Goal: Check status: Check status

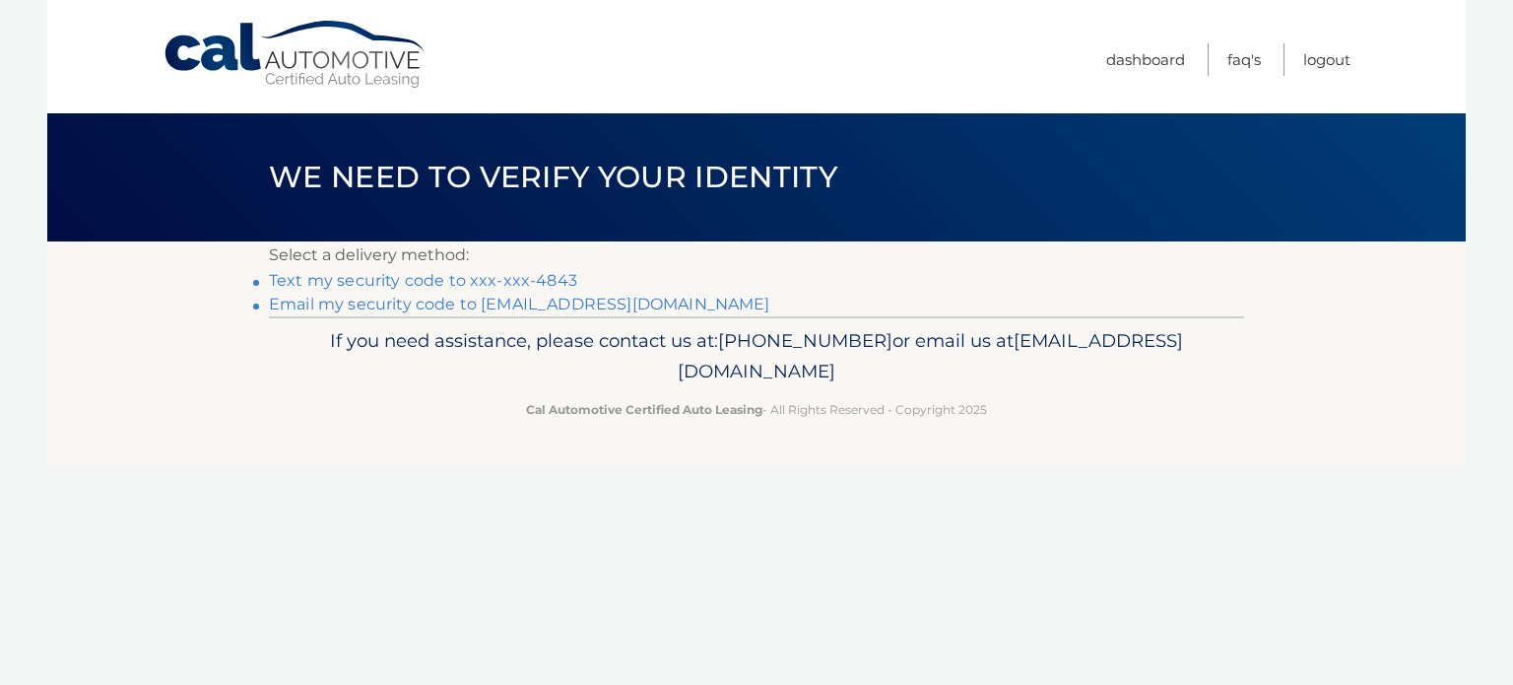
click at [406, 279] on link "Text my security code to xxx-xxx-4843" at bounding box center [423, 280] width 308 height 19
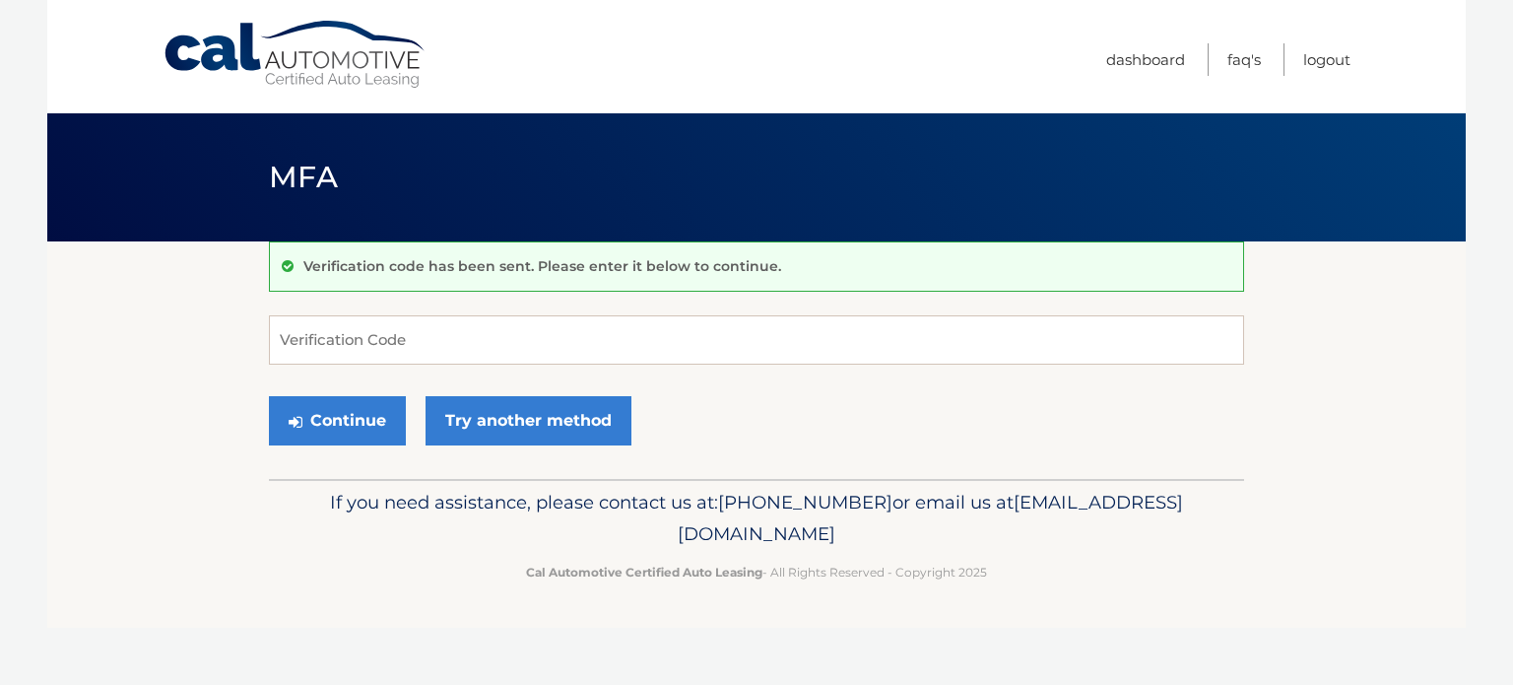
click at [369, 366] on form "Verification Code Continue Try another method" at bounding box center [756, 385] width 975 height 140
click at [371, 342] on input "Verification Code" at bounding box center [756, 339] width 975 height 49
click at [331, 342] on input "Verification Code" at bounding box center [756, 339] width 975 height 49
type input "261110"
click at [269, 396] on button "Continue" at bounding box center [337, 420] width 137 height 49
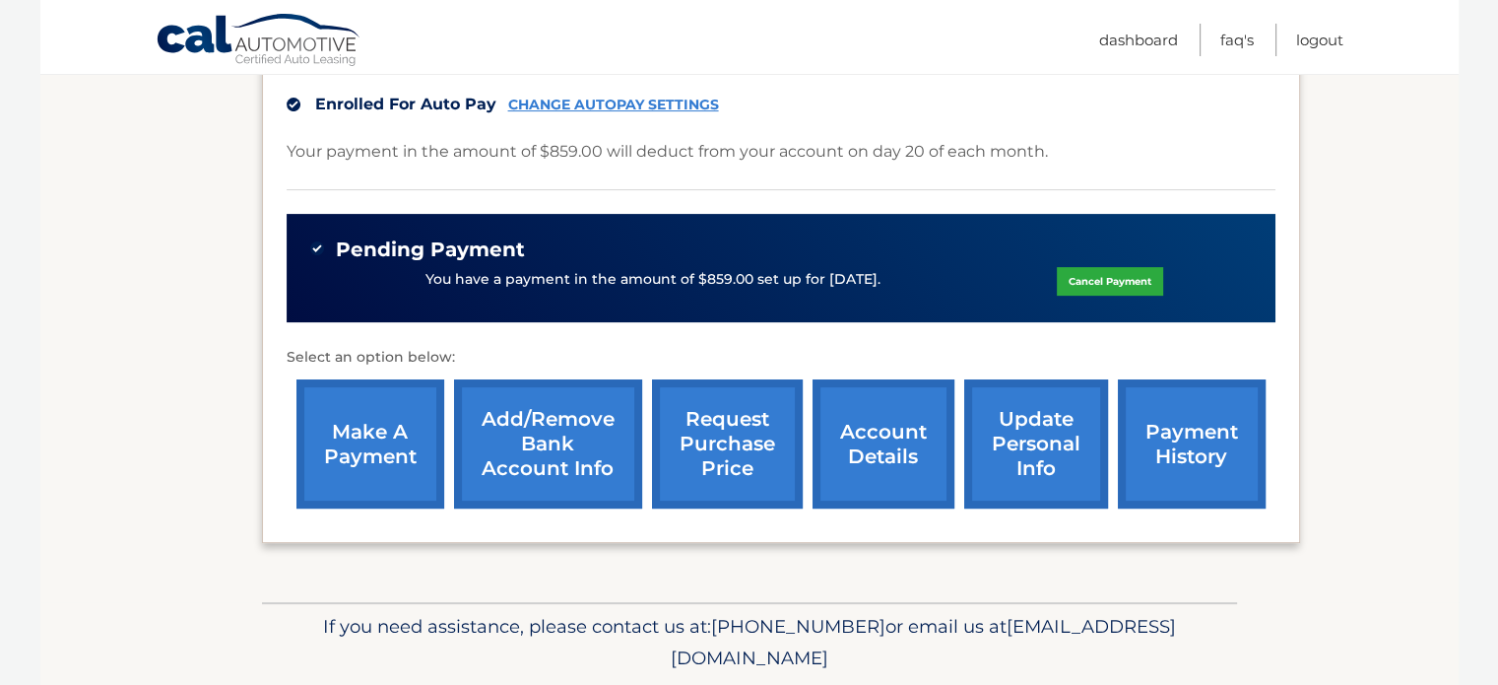
scroll to position [563, 0]
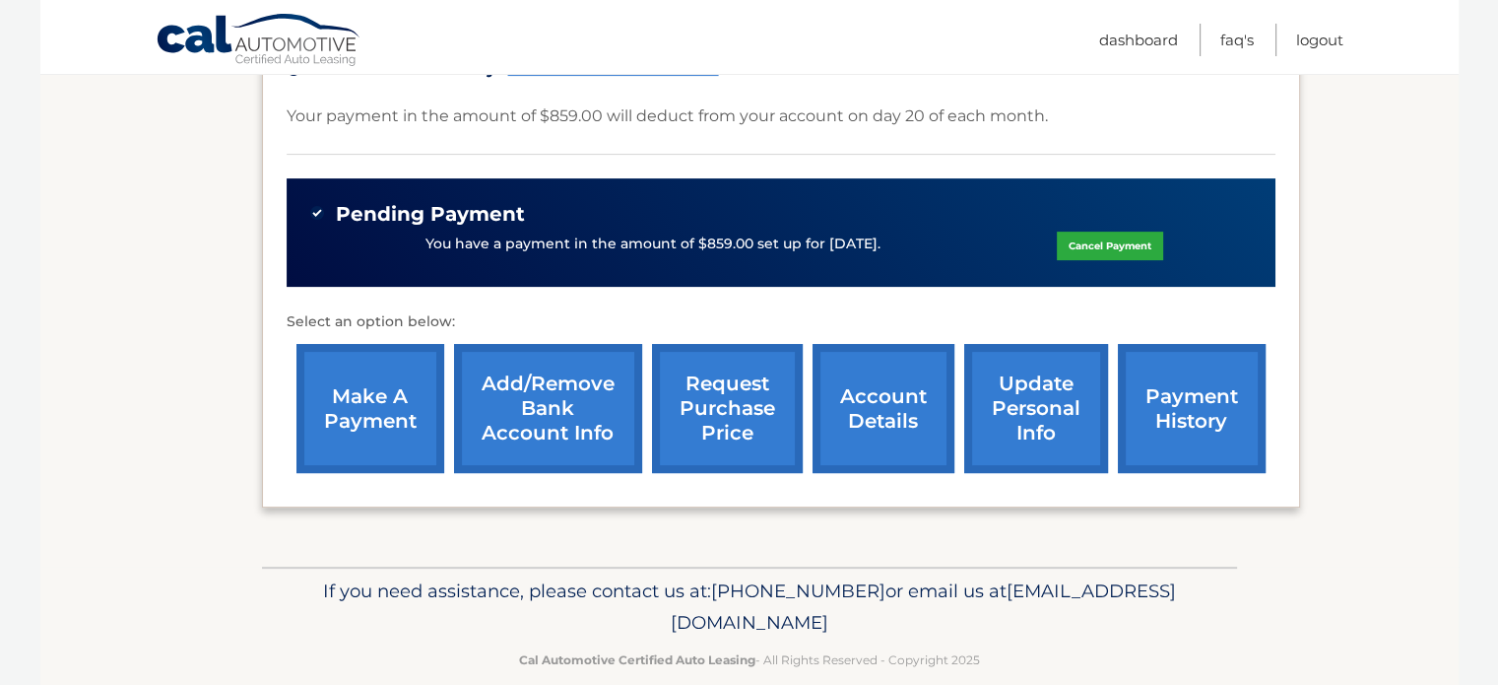
click at [1183, 390] on link "payment history" at bounding box center [1192, 408] width 148 height 129
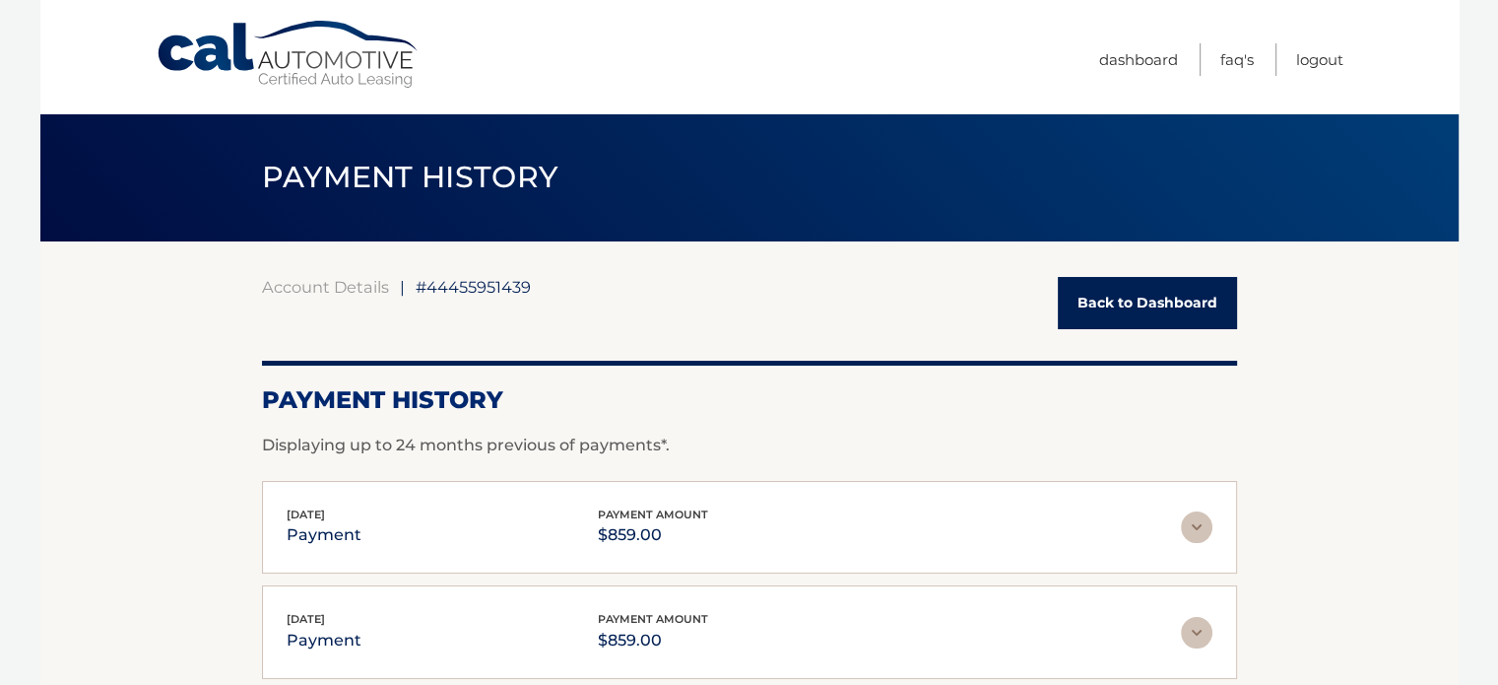
scroll to position [99, 0]
